Goal: Information Seeking & Learning: Learn about a topic

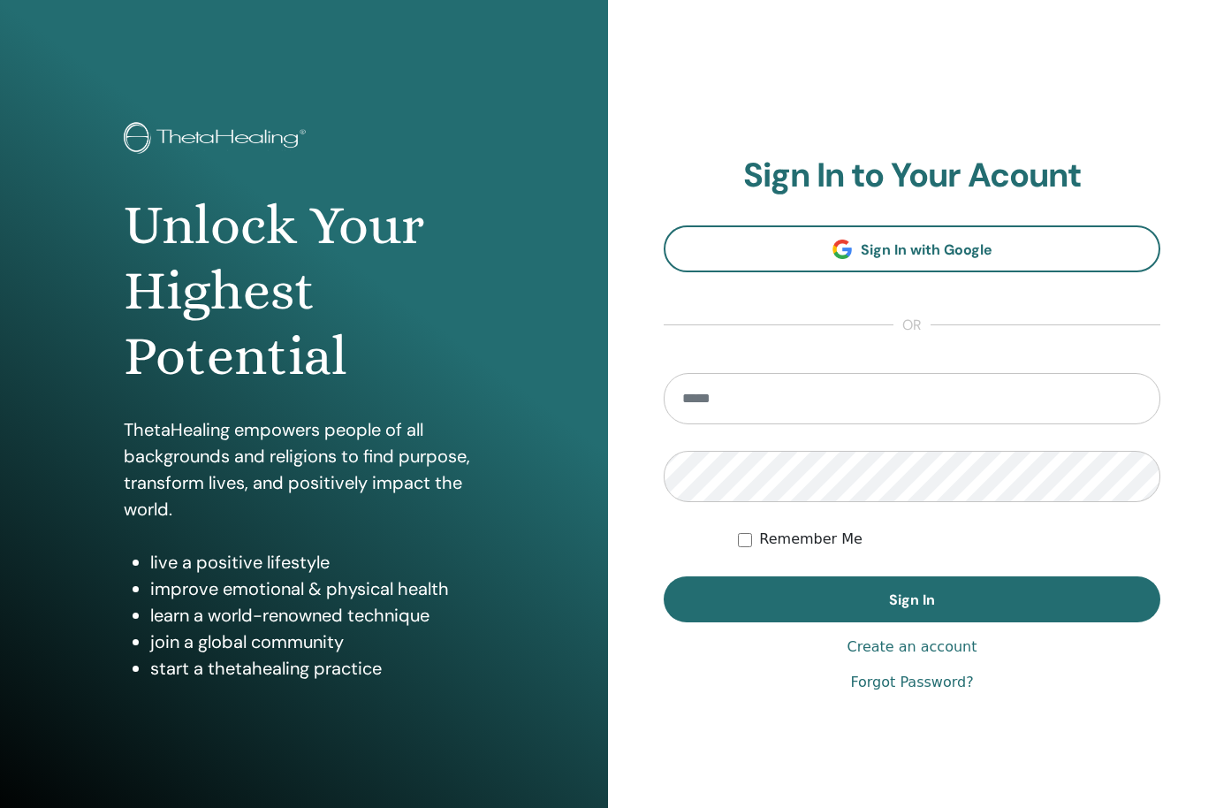
click at [811, 421] on input "email" at bounding box center [912, 398] width 497 height 51
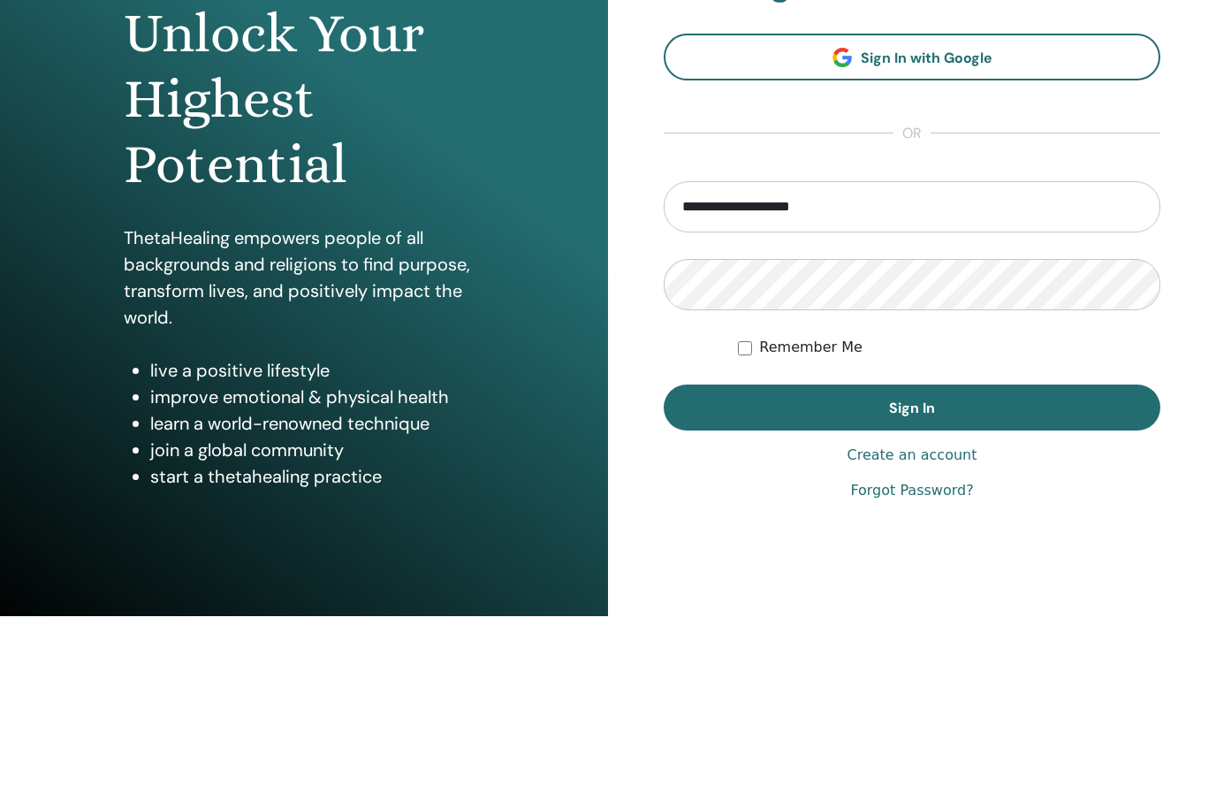
type input "**********"
click at [1040, 576] on button "Sign In" at bounding box center [912, 599] width 497 height 46
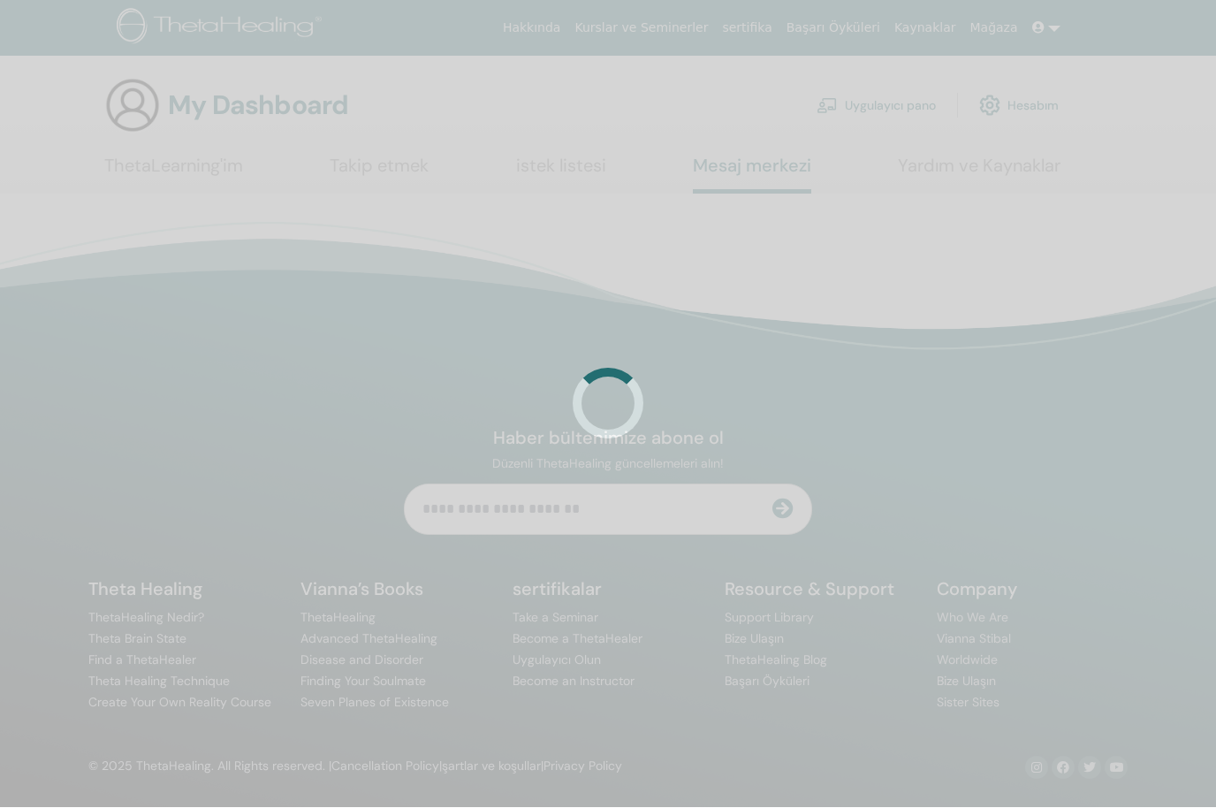
scroll to position [1, 0]
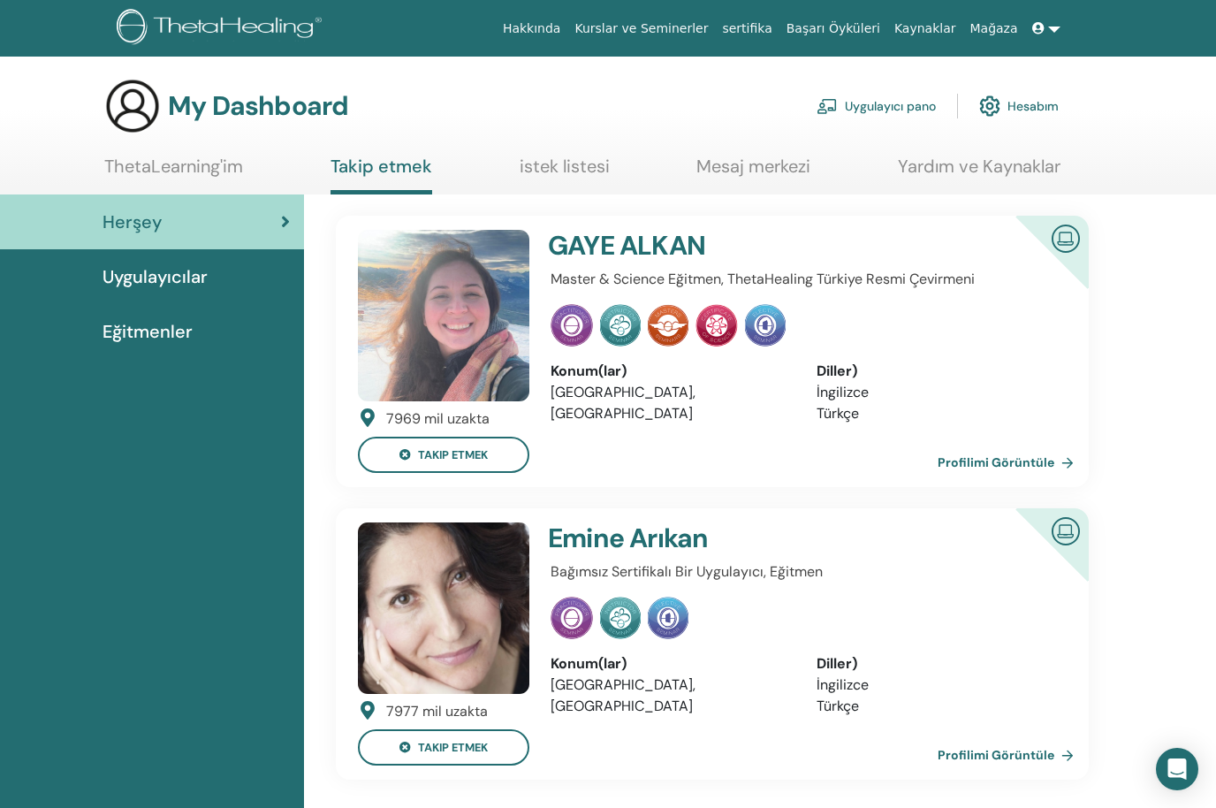
click at [1027, 461] on link "Profilimi Görüntüle" at bounding box center [1009, 462] width 143 height 35
click at [194, 270] on span "Uygulayıcılar" at bounding box center [155, 276] width 105 height 27
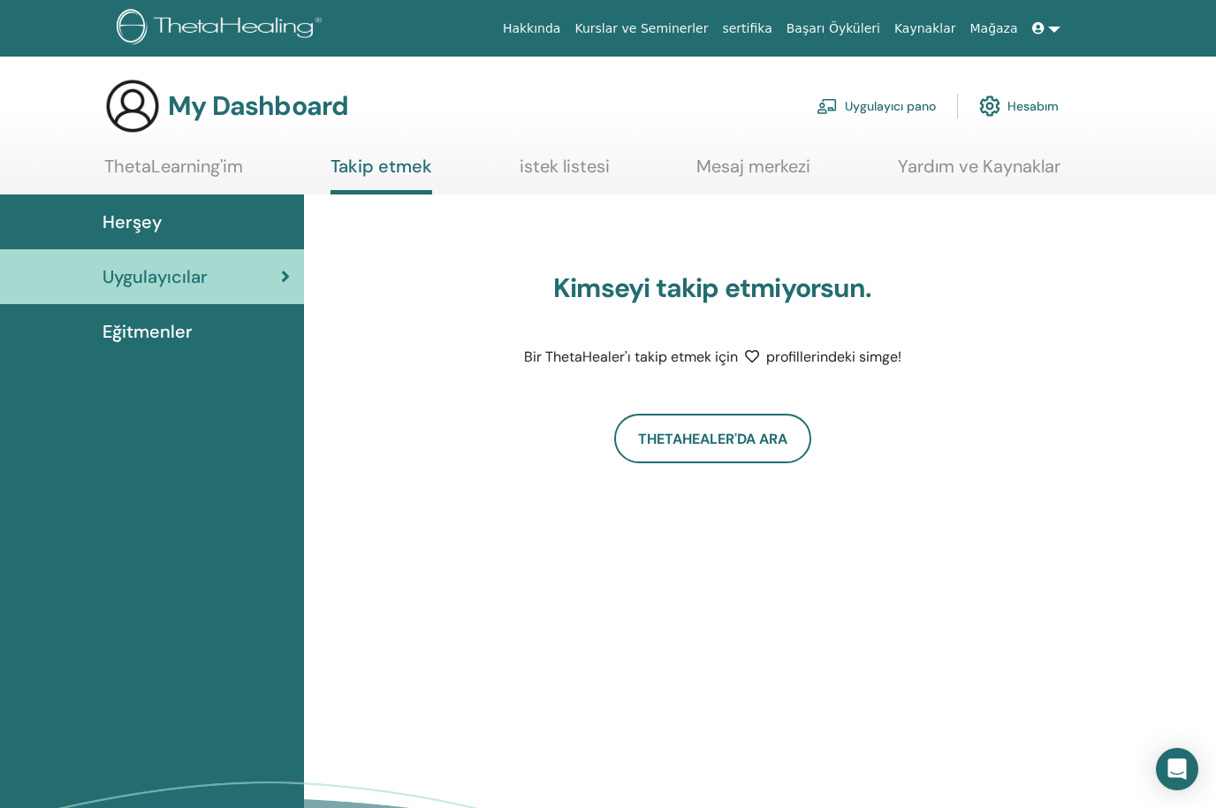
click at [204, 179] on link "ThetaLearning'im" at bounding box center [173, 173] width 139 height 34
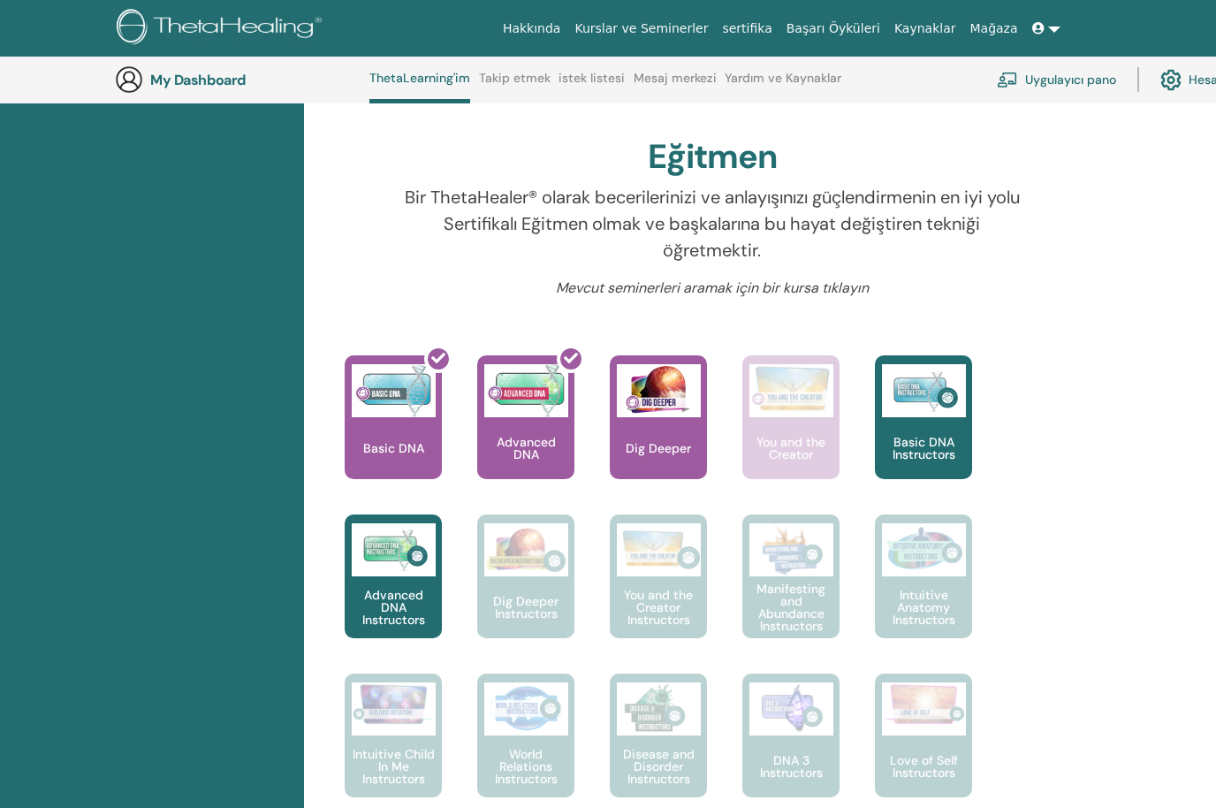
scroll to position [546, 0]
click at [663, 412] on img at bounding box center [659, 389] width 84 height 53
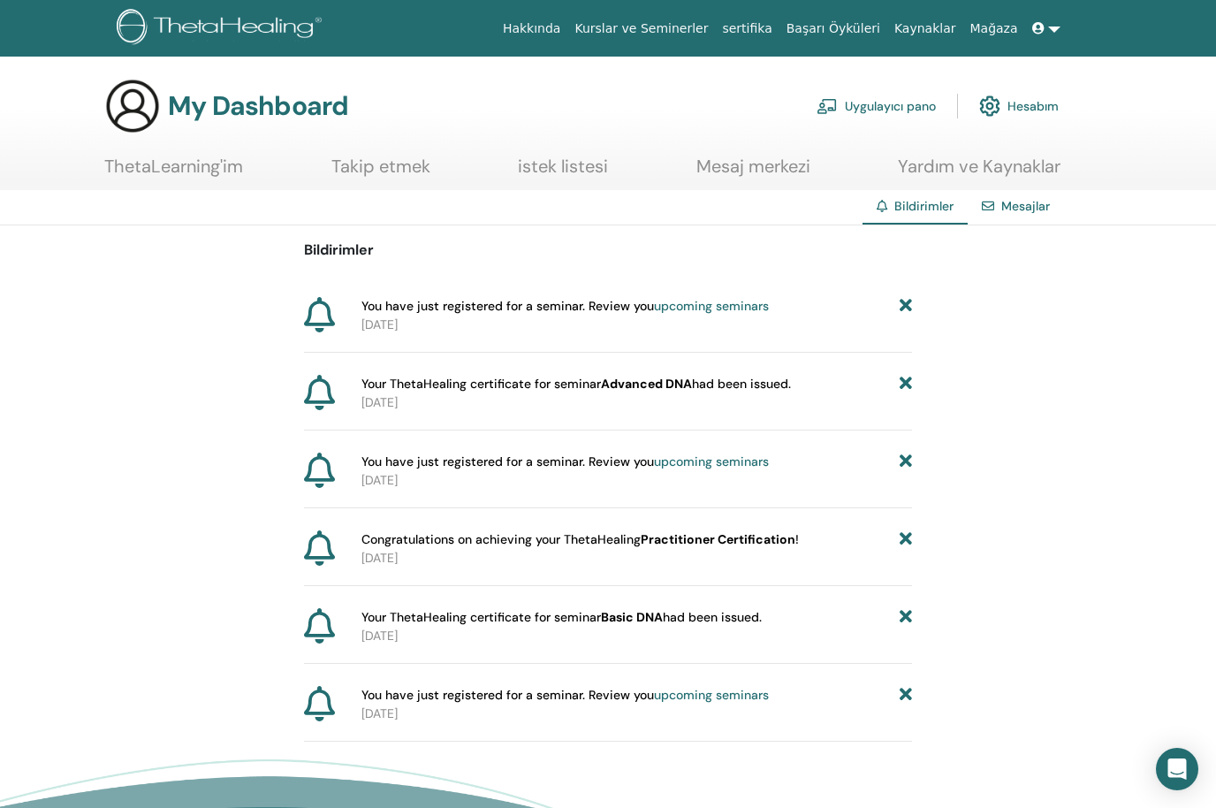
click at [1042, 213] on link "Mesajlar" at bounding box center [1026, 206] width 49 height 16
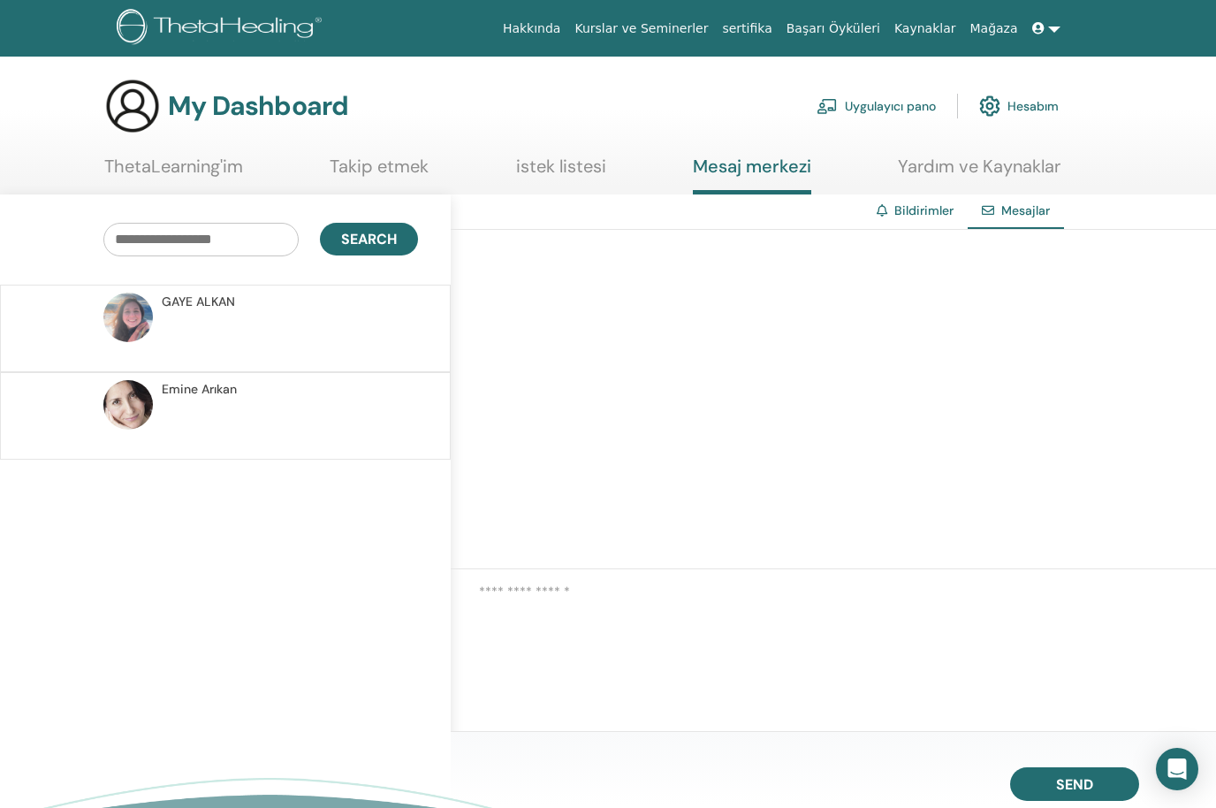
click at [354, 316] on p at bounding box center [290, 337] width 256 height 53
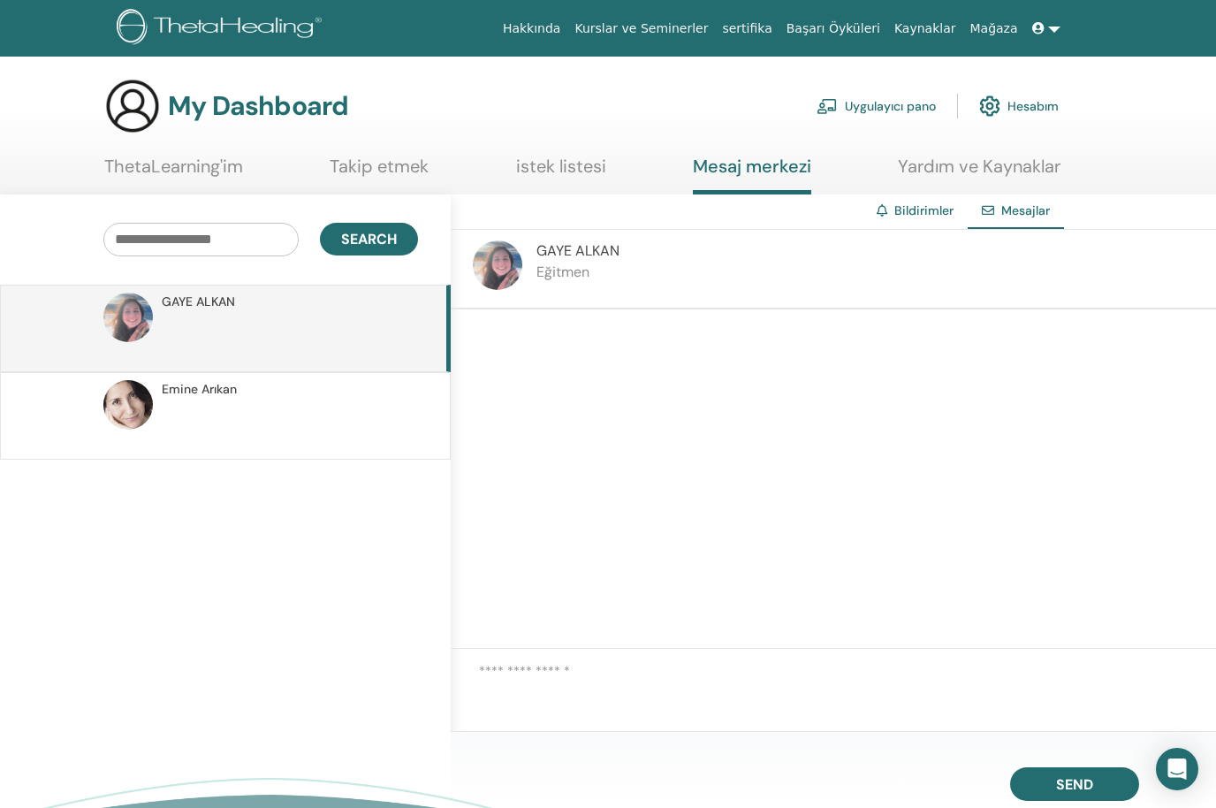
click at [682, 283] on div "[PERSON_NAME] Eğitmen" at bounding box center [834, 270] width 766 height 80
click at [713, 267] on div "[PERSON_NAME] Eğitmen" at bounding box center [834, 270] width 766 height 80
click at [692, 284] on div "[PERSON_NAME] Eğitmen" at bounding box center [834, 270] width 766 height 80
click at [691, 283] on div "GAYE ALKAN Eğitmen" at bounding box center [834, 270] width 766 height 80
click at [659, 35] on link "Kurslar ve Seminerler" at bounding box center [642, 28] width 148 height 33
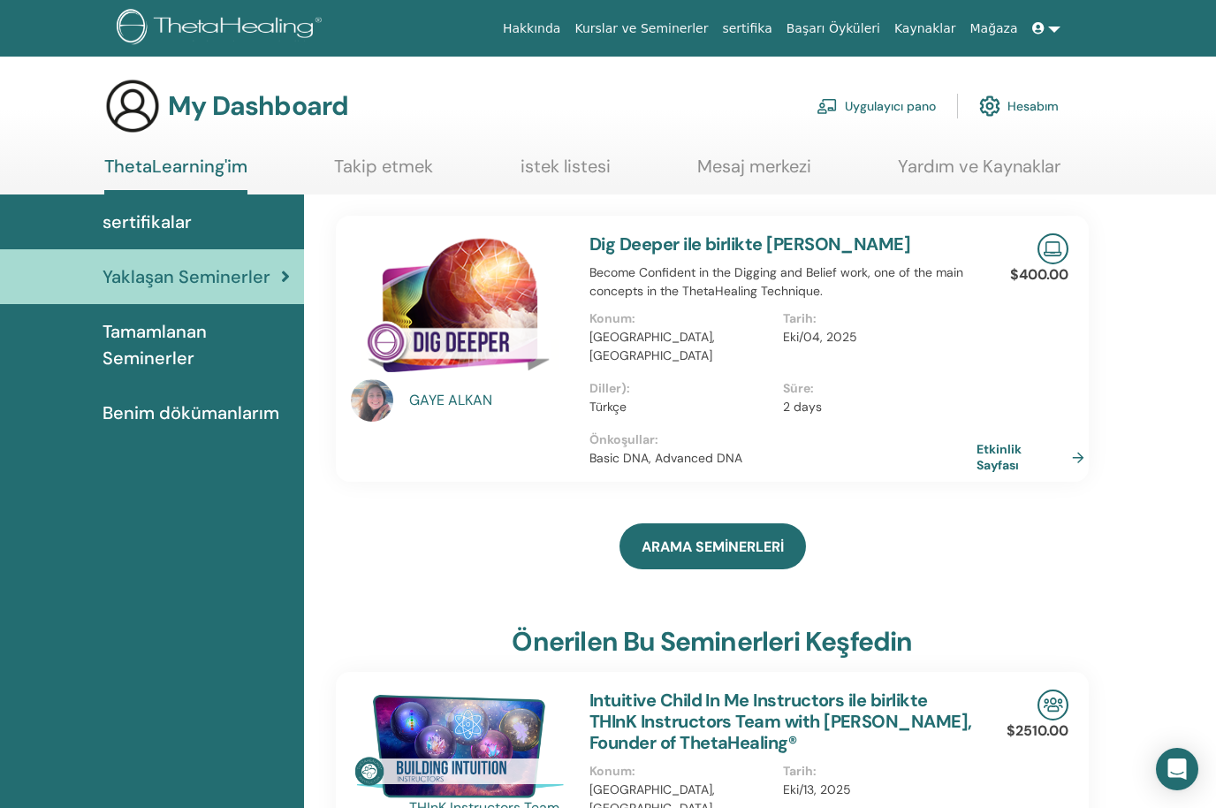
click at [1080, 441] on link "Etkinlik Sayfası" at bounding box center [1034, 457] width 115 height 32
